Goal: Find specific page/section: Find specific page/section

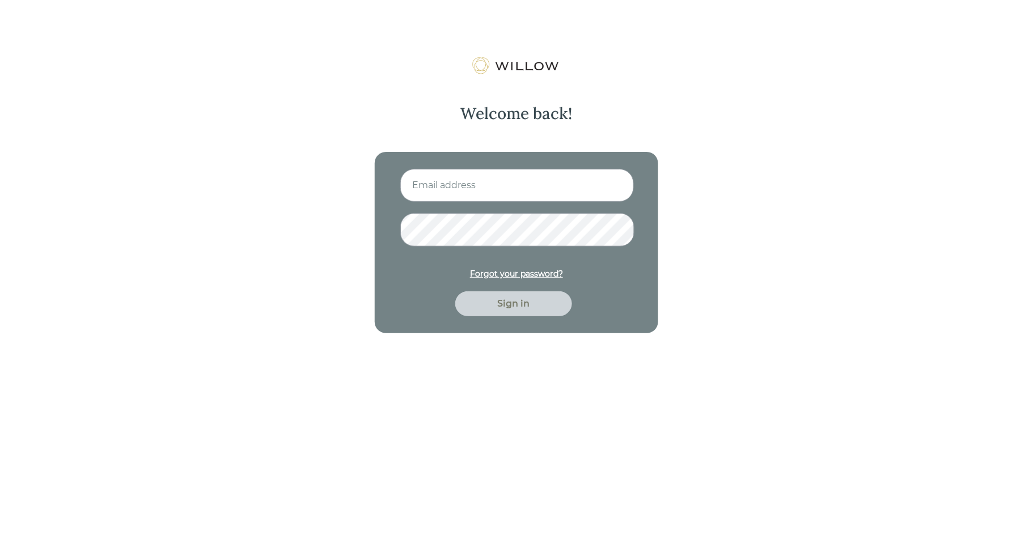
click at [572, 183] on input at bounding box center [517, 185] width 234 height 33
type input "[EMAIL_ADDRESS][PERSON_NAME][DOMAIN_NAME]"
click at [455, 292] on button "Sign in" at bounding box center [513, 304] width 117 height 25
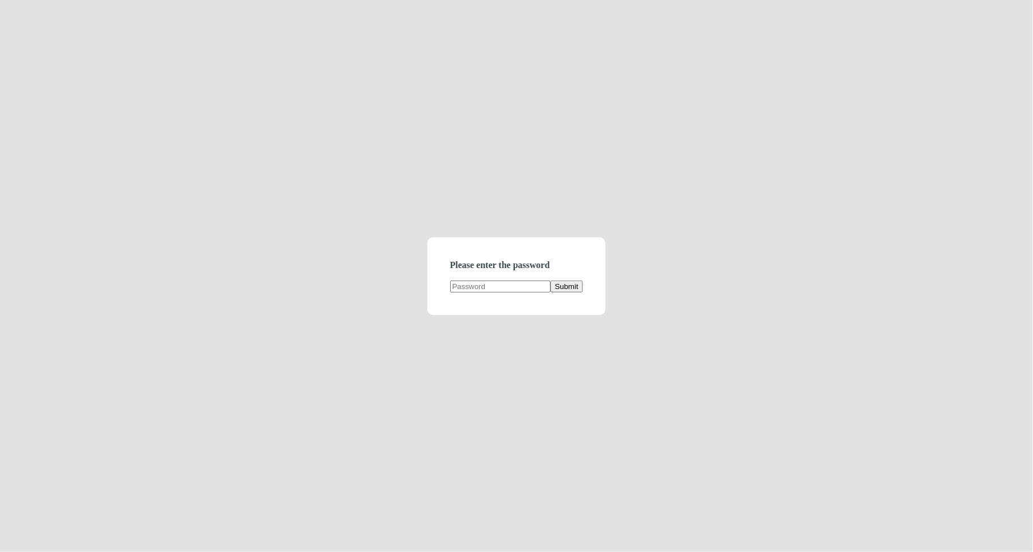
click at [531, 287] on input "text" at bounding box center [500, 287] width 100 height 12
type input "demodirectory"
click button "Submit" at bounding box center [567, 287] width 32 height 12
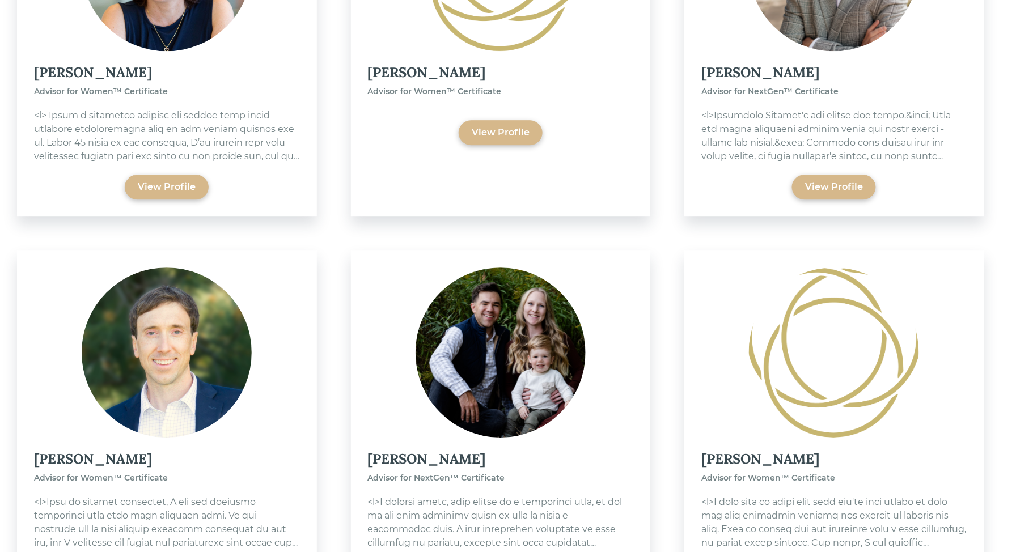
scroll to position [5721, 0]
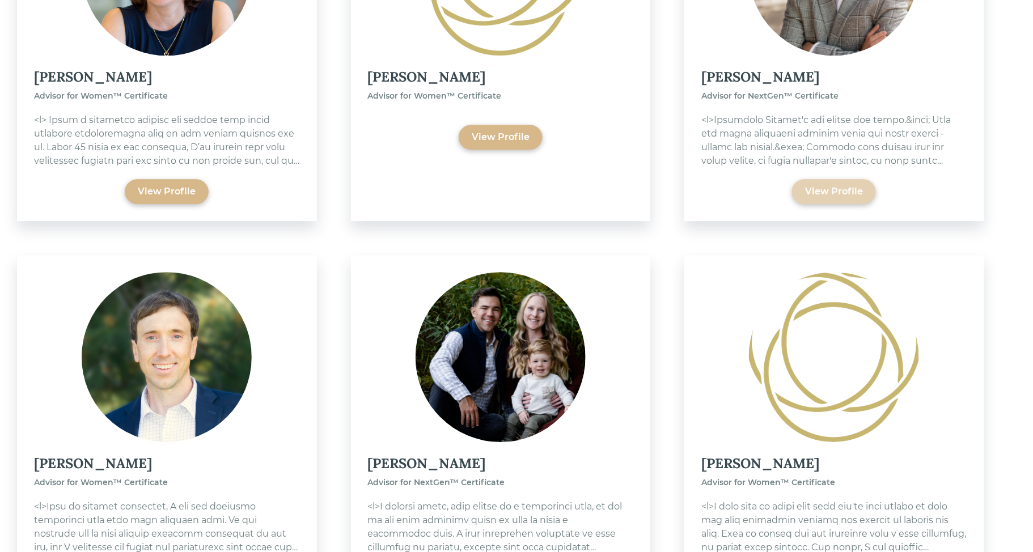
click at [841, 185] on div "View Profile" at bounding box center [834, 191] width 84 height 25
